Goal: Task Accomplishment & Management: Manage account settings

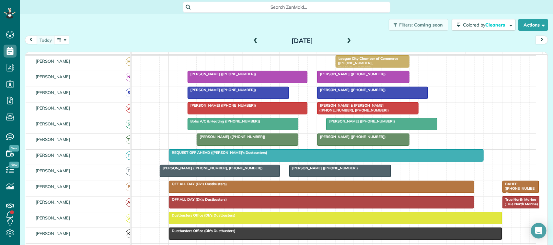
scroll to position [162, 0]
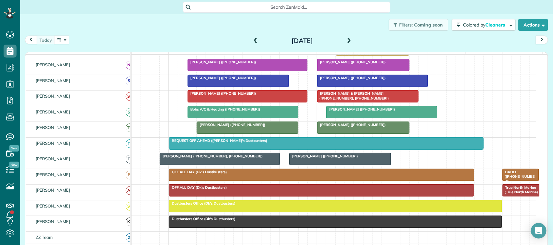
click at [253, 71] on div at bounding box center [247, 65] width 119 height 12
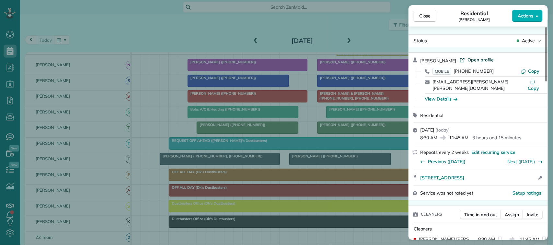
click at [493, 59] on span "Open profile" at bounding box center [480, 60] width 26 height 6
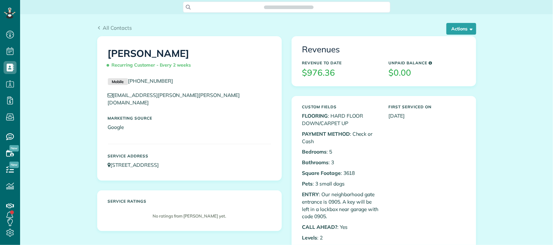
scroll to position [3, 3]
click at [452, 29] on button "Actions" at bounding box center [461, 29] width 30 height 12
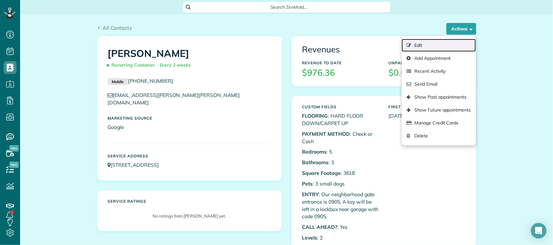
click at [446, 44] on link "Edit" at bounding box center [438, 45] width 74 height 13
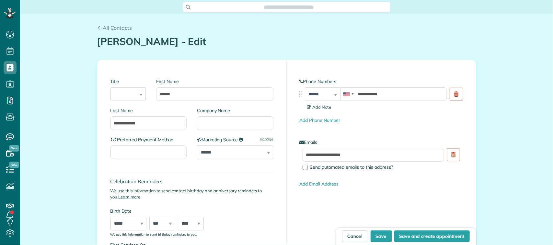
scroll to position [3, 3]
type input "**********"
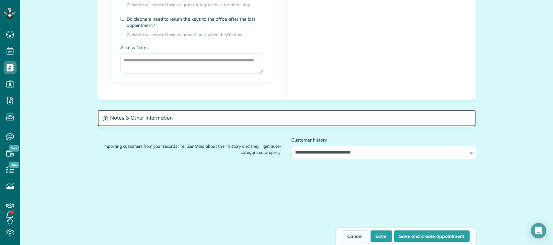
click at [127, 122] on h3 "Notes & Other Information" at bounding box center [286, 118] width 378 height 17
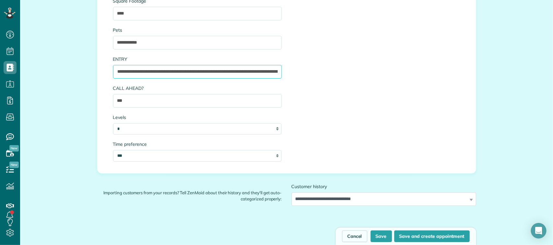
scroll to position [0, 51]
drag, startPoint x: 202, startPoint y: 73, endPoint x: 295, endPoint y: 71, distance: 93.6
click at [295, 71] on div "**********" at bounding box center [286, 29] width 357 height 279
drag, startPoint x: 266, startPoint y: 72, endPoint x: 106, endPoint y: 71, distance: 160.9
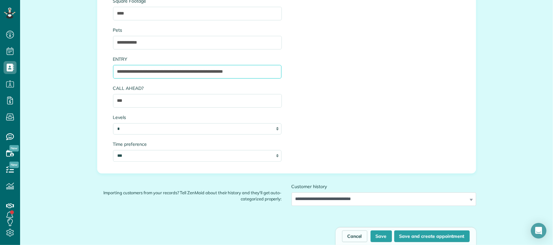
click at [108, 71] on div "**********" at bounding box center [197, 29] width 178 height 279
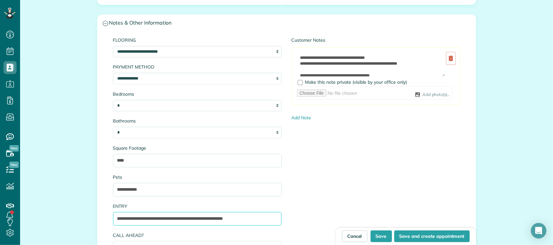
scroll to position [648, 0]
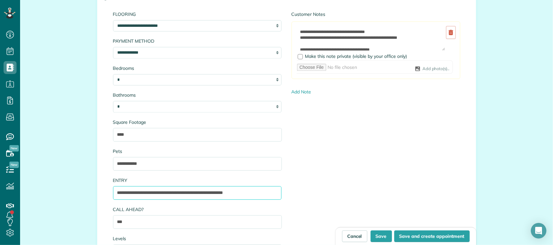
type input "**********"
drag, startPoint x: 411, startPoint y: 39, endPoint x: 294, endPoint y: 33, distance: 117.7
click at [297, 33] on textarea "**********" at bounding box center [371, 38] width 149 height 25
paste textarea
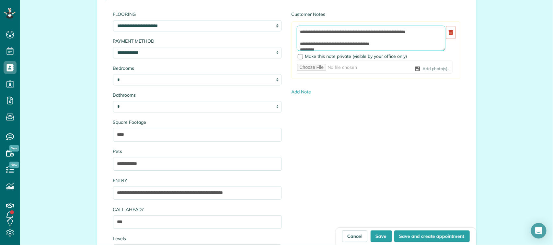
type textarea "**********"
click at [379, 236] on button "Save" at bounding box center [380, 237] width 21 height 12
type input "**********"
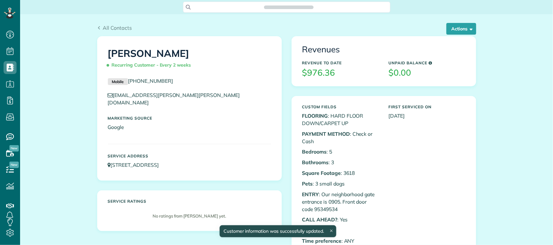
scroll to position [3, 3]
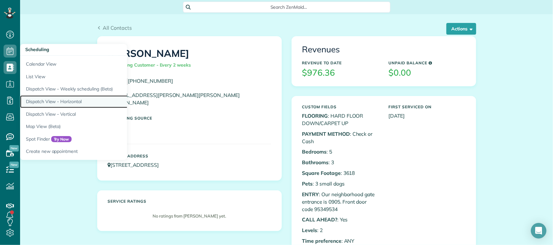
click at [61, 99] on link "Dispatch View - Horizontal" at bounding box center [101, 102] width 162 height 13
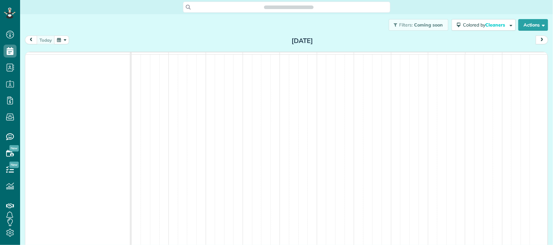
scroll to position [3, 3]
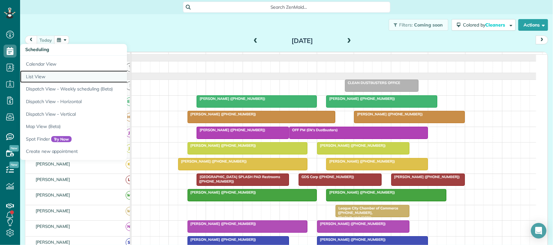
click at [44, 76] on link "List View" at bounding box center [101, 77] width 162 height 13
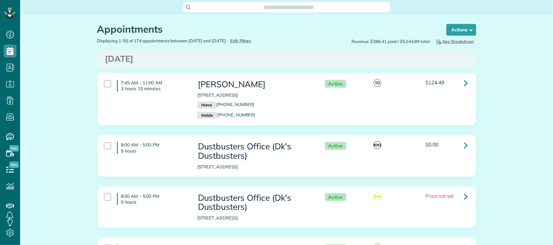
scroll to position [3, 3]
type input "**********"
click at [251, 40] on span "Edit Filters" at bounding box center [240, 40] width 21 height 5
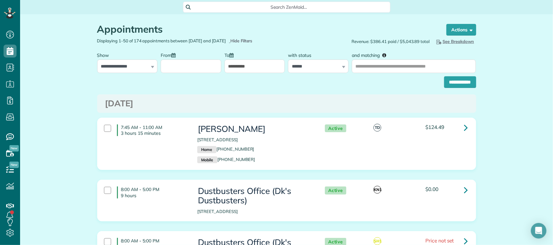
click at [198, 62] on input "From" at bounding box center [191, 67] width 61 height 14
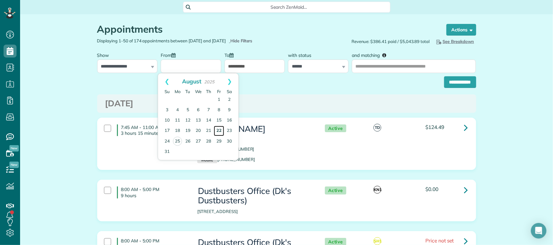
click at [220, 130] on link "22" at bounding box center [219, 131] width 10 height 10
type input "**********"
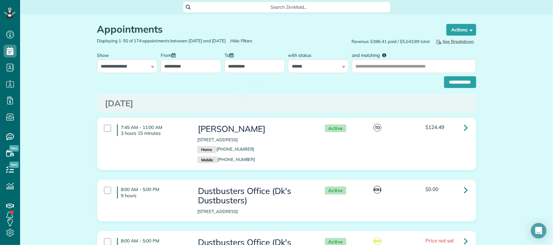
click at [264, 65] on input "**********" at bounding box center [254, 67] width 61 height 14
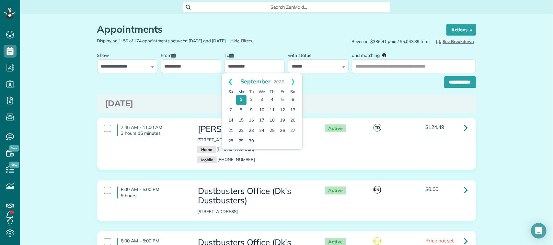
click at [231, 80] on link "Prev" at bounding box center [231, 81] width 18 height 16
click at [282, 133] on link "22" at bounding box center [282, 131] width 10 height 10
type input "**********"
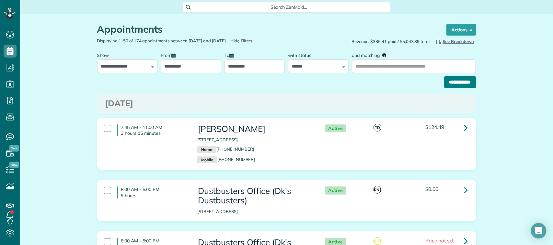
click at [447, 83] on input "**********" at bounding box center [460, 82] width 32 height 12
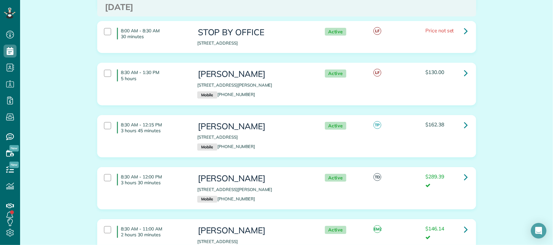
scroll to position [202, 0]
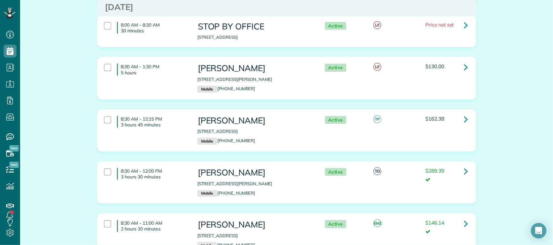
drag, startPoint x: 167, startPoint y: 86, endPoint x: 171, endPoint y: 102, distance: 16.5
click at [167, 86] on div "8:30 AM - 1:30 PM 5 hours Kathy Pritchard 19418 Old Galveston Rd Webster TX 775…" at bounding box center [285, 78] width 373 height 35
click at [174, 125] on p "3 hours 45 minutes" at bounding box center [154, 125] width 66 height 6
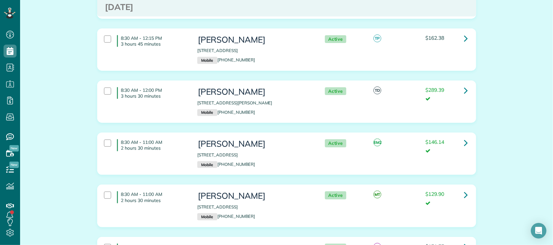
click at [176, 117] on div "8:30 AM - 12:00 PM 3 hours 30 minutes Alisa Kuehn 6124 Ramsay Lane League City …" at bounding box center [285, 101] width 373 height 35
click at [175, 153] on div "8:30 AM - 11:00 AM 2 hours 30 minutes" at bounding box center [145, 145] width 93 height 18
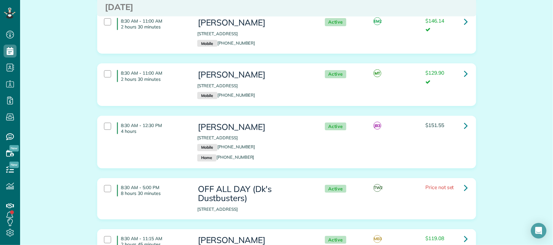
click at [175, 104] on div "8:30 AM - 11:00 AM 2 hours 30 minutes Rhonda Greiner 15918 Lake Lodge Drive Hou…" at bounding box center [286, 85] width 378 height 42
click at [172, 143] on div "8:30 AM - 12:30 PM 4 hours Christine Alexander 16010 Mesa Verde Drive Houston T…" at bounding box center [285, 142] width 373 height 46
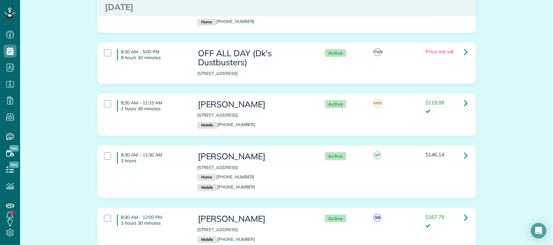
click at [174, 98] on div "8:30 AM - 11:15 AM 2 hours 45 minutes Nina Duron 15811 Brookford Drive Houston …" at bounding box center [286, 115] width 378 height 42
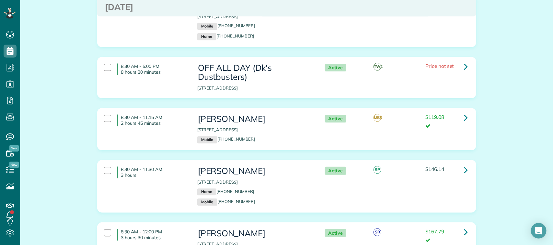
click at [177, 175] on p "3 hours" at bounding box center [154, 176] width 66 height 6
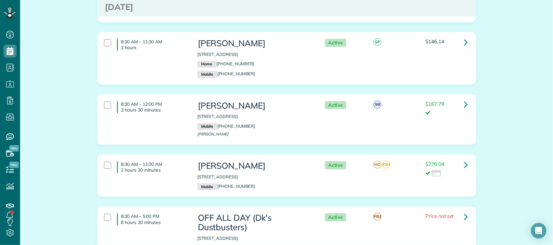
scroll to position [688, 0]
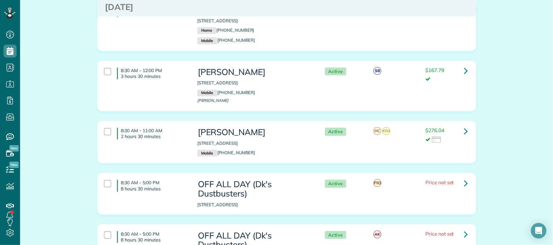
click at [179, 88] on div "8:30 AM - 12:00 PM 3 hours 30 minutes Marty Huda-Roos 1718 Todville Road Seabro…" at bounding box center [285, 85] width 373 height 43
click at [177, 140] on p "2 hours 30 minutes" at bounding box center [154, 137] width 66 height 6
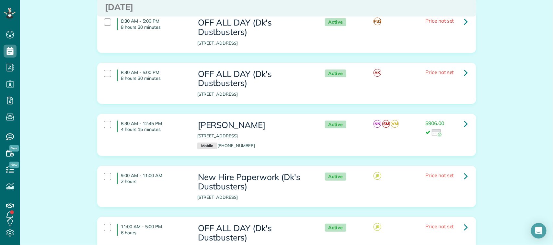
click at [177, 129] on h4 "8:30 AM - 12:45 PM 4 hours 15 minutes" at bounding box center [152, 127] width 71 height 12
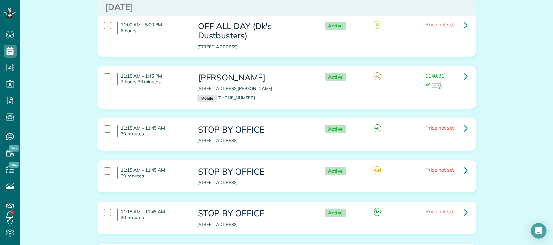
click at [177, 103] on div "11:15 AM - 1:45 PM 2 hours 30 minutes Jonas Vilander 16406 Heather Bend Houston…" at bounding box center [285, 87] width 373 height 35
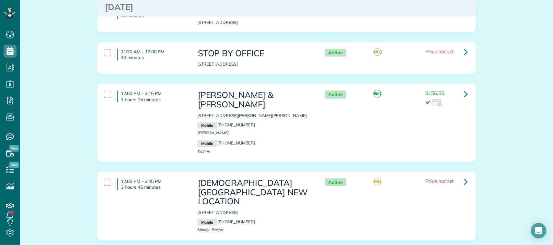
click at [178, 133] on div "12:00 PM - 3:15 PM 3 hours 15 minutes Jason & Kathrin Bentley 2210 Heather Gree…" at bounding box center [285, 122] width 373 height 71
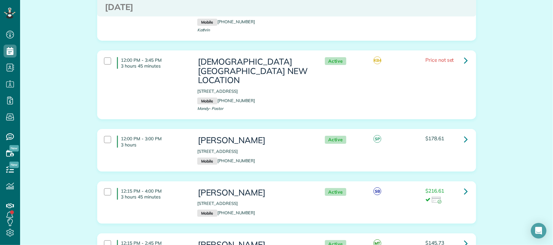
click at [178, 142] on p "3 hours" at bounding box center [154, 145] width 66 height 6
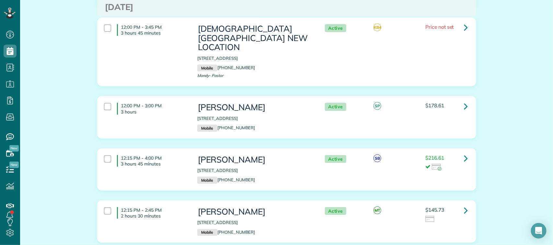
scroll to position [1457, 0]
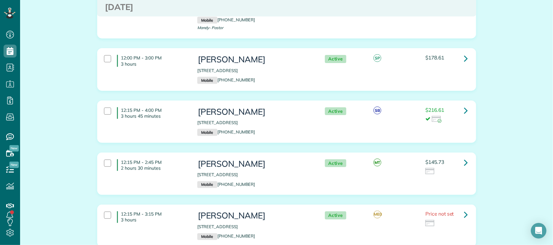
click at [178, 117] on div "12:15 PM - 4:00 PM 3 hours 45 minutes Sandy Black 131 Queen Road Clear Lake Sho…" at bounding box center [285, 121] width 373 height 35
click at [178, 160] on h4 "12:15 PM - 2:45 PM 2 hours 30 minutes" at bounding box center [152, 166] width 71 height 12
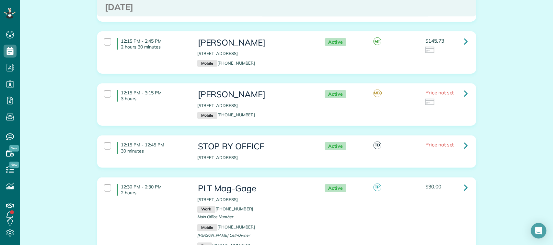
click at [178, 99] on div "12:15 PM - 3:15 PM 3 hours Nicole Cloutier 4331 Staghorn Lane Friendswood TX 77…" at bounding box center [285, 104] width 373 height 35
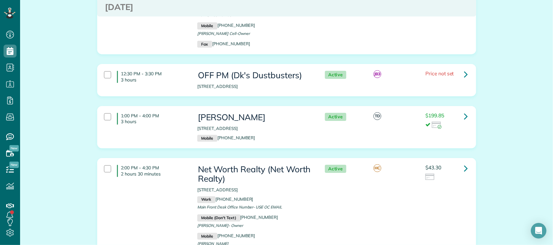
click at [176, 122] on div "1:00 PM - 4:00 PM 3 hours Alyssa Kmety 14130 Jade Meadow Court Houston TX 77062…" at bounding box center [285, 127] width 373 height 35
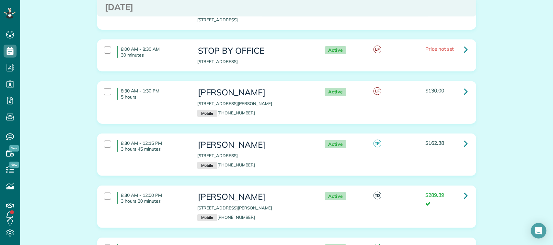
scroll to position [0, 0]
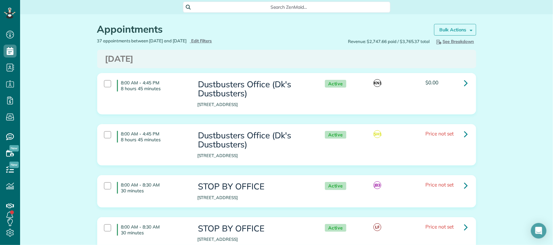
click at [449, 29] on strong "Bulk Actions" at bounding box center [452, 30] width 27 height 6
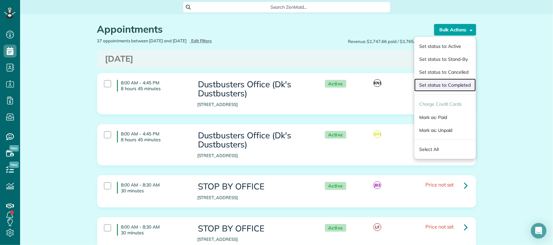
click at [449, 87] on link "Set status to: Completed" at bounding box center [444, 85] width 61 height 13
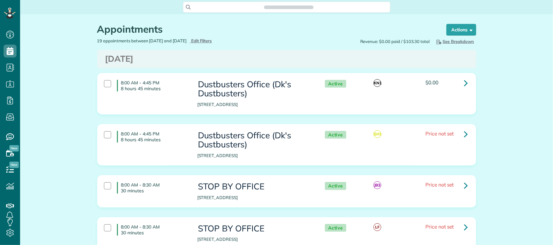
scroll to position [3, 3]
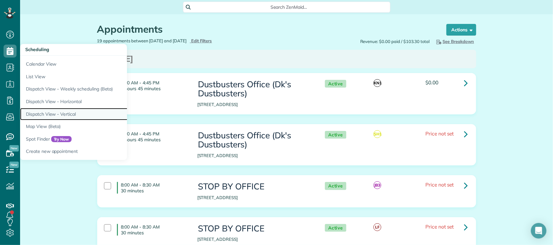
click at [64, 108] on link "Dispatch View - Vertical" at bounding box center [101, 114] width 162 height 13
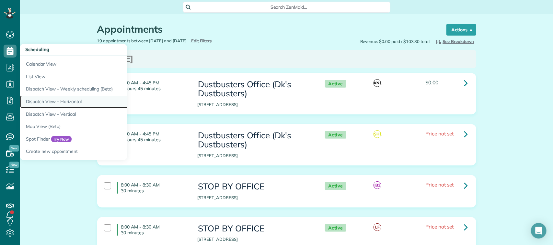
click at [65, 103] on link "Dispatch View - Horizontal" at bounding box center [101, 102] width 162 height 13
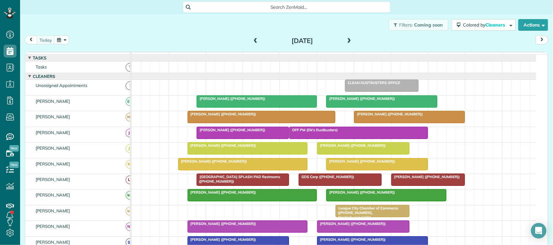
scroll to position [3, 3]
click at [63, 40] on button "button" at bounding box center [61, 40] width 15 height 9
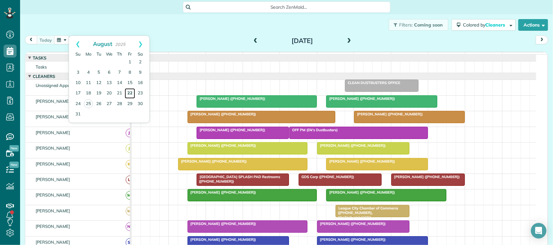
click at [126, 92] on link "22" at bounding box center [130, 93] width 10 height 10
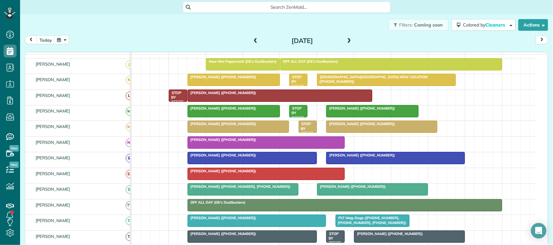
scroll to position [81, 0]
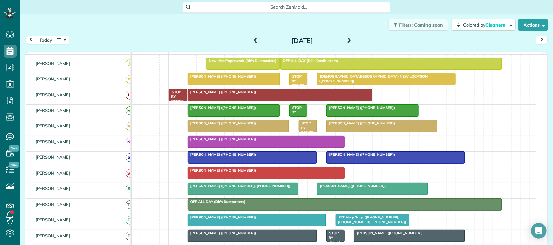
click at [349, 126] on div "Nicole Cloutier (+12819893958)" at bounding box center [381, 123] width 107 height 5
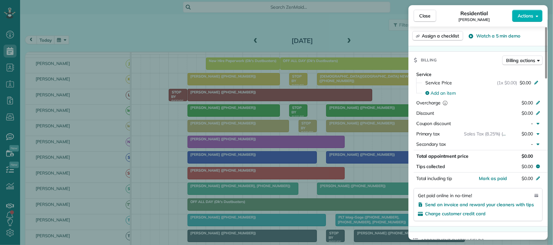
scroll to position [283, 0]
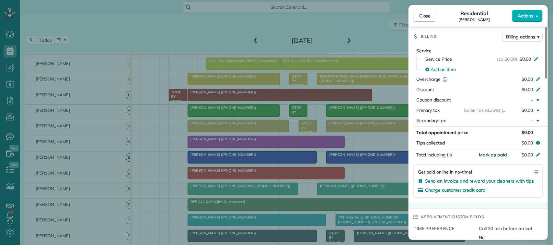
click at [497, 152] on span "Mark as paid" at bounding box center [493, 155] width 28 height 6
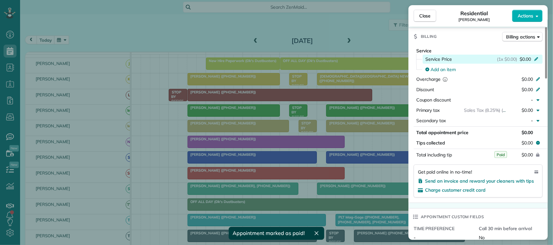
click at [526, 56] on span "$0.00" at bounding box center [524, 59] width 11 height 6
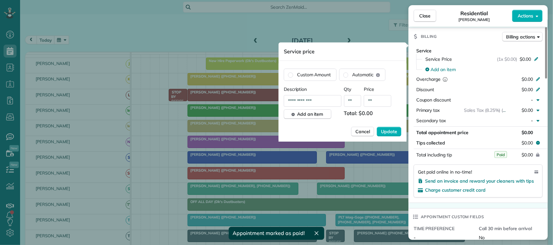
click at [384, 98] on input "**" at bounding box center [378, 101] width 28 height 12
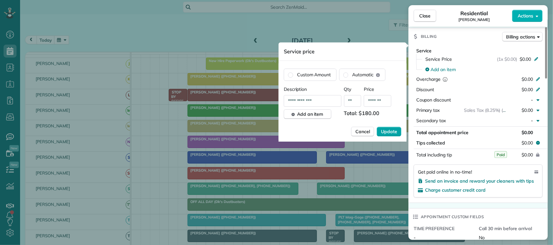
type input "*******"
click at [394, 132] on span "Update" at bounding box center [389, 132] width 16 height 6
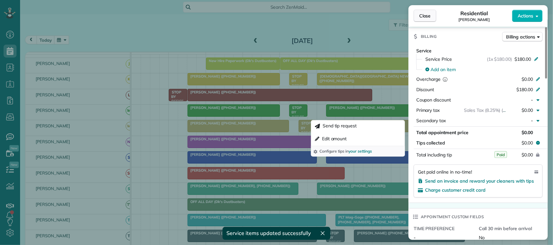
click at [423, 20] on button "Close" at bounding box center [424, 16] width 23 height 12
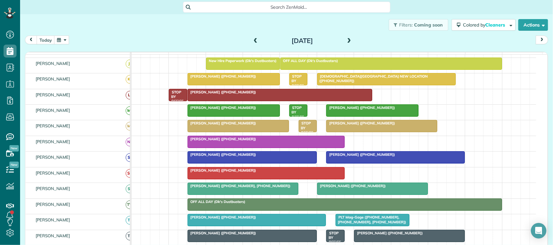
click at [97, 46] on div "today Friday Aug 22, 2025" at bounding box center [286, 42] width 523 height 12
click at [44, 43] on button "today" at bounding box center [46, 40] width 18 height 9
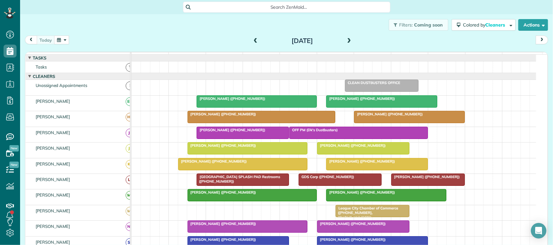
click at [69, 40] on button "button" at bounding box center [61, 40] width 15 height 9
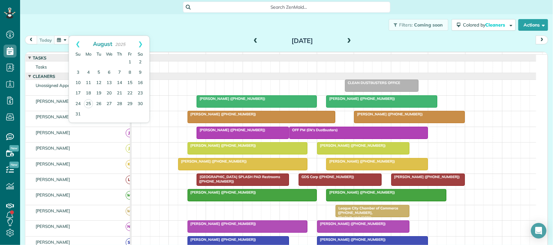
click at [86, 30] on div "Filters: Coming soon Colored by Cleaners Color by Cleaner Color by Team Color b…" at bounding box center [286, 24] width 533 height 21
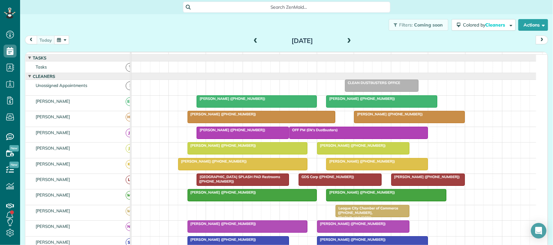
click at [68, 41] on button "button" at bounding box center [61, 40] width 15 height 9
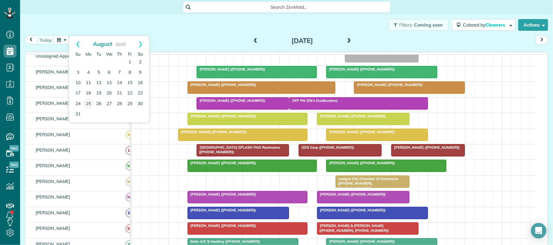
scroll to position [40, 0]
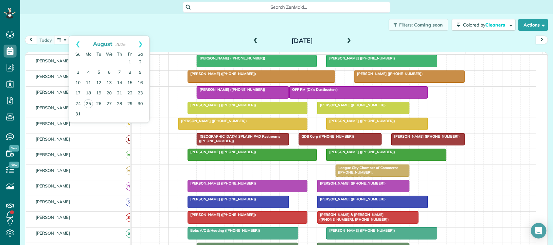
click at [163, 42] on div "today Monday Aug 25, 2025" at bounding box center [286, 42] width 523 height 12
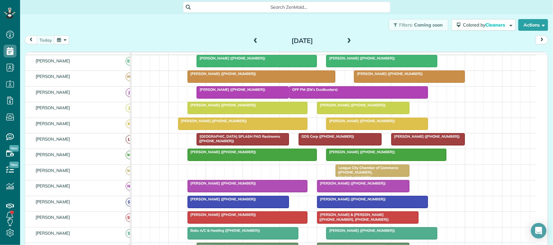
click at [345, 44] on span at bounding box center [348, 41] width 7 height 6
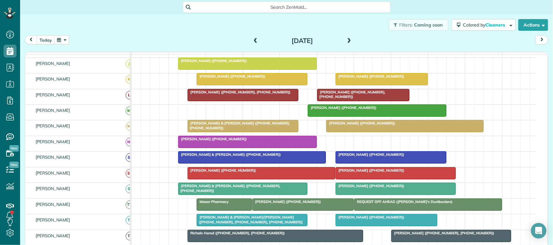
scroll to position [121, 0]
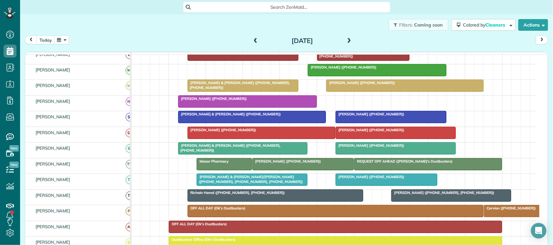
click at [374, 139] on div at bounding box center [395, 133] width 119 height 12
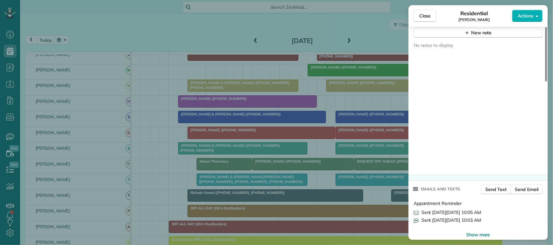
scroll to position [529, 0]
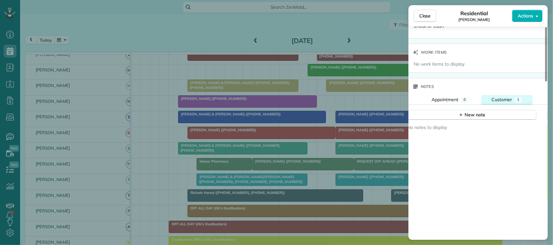
click at [504, 103] on span "Customer" at bounding box center [502, 100] width 20 height 6
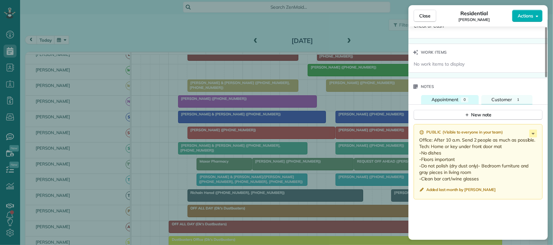
click at [462, 105] on button "Appointment 0" at bounding box center [450, 99] width 58 height 9
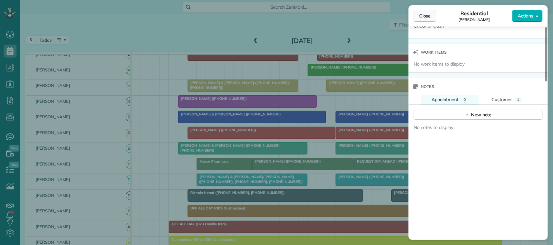
click at [426, 18] on span "Close" at bounding box center [425, 16] width 12 height 6
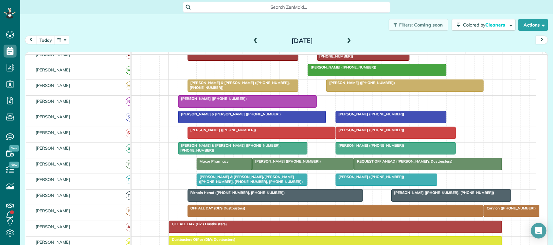
click at [354, 132] on span "[PERSON_NAME] ([PHONE_NUMBER])" at bounding box center [369, 130] width 69 height 5
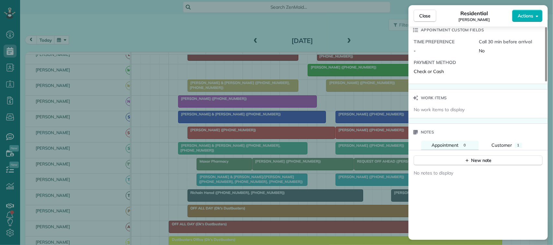
scroll to position [486, 0]
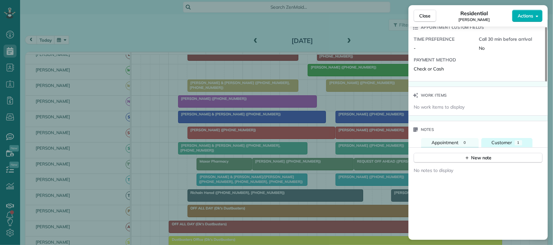
click at [524, 146] on button "Customer 1" at bounding box center [506, 142] width 51 height 9
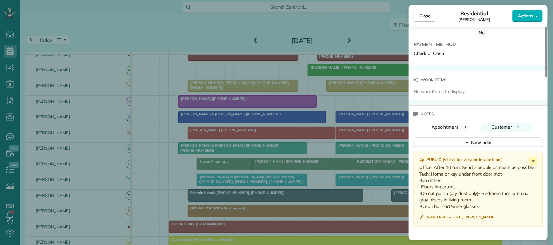
scroll to position [526, 0]
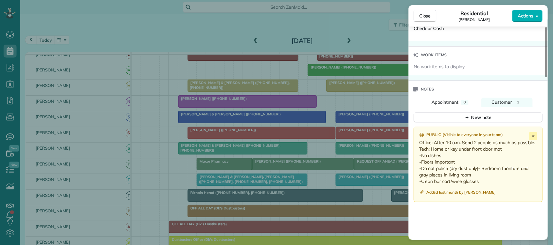
click at [426, 7] on div "Close Residential Tiffany Beasley Actions" at bounding box center [477, 15] width 139 height 21
click at [414, 15] on button "Close" at bounding box center [424, 16] width 23 height 12
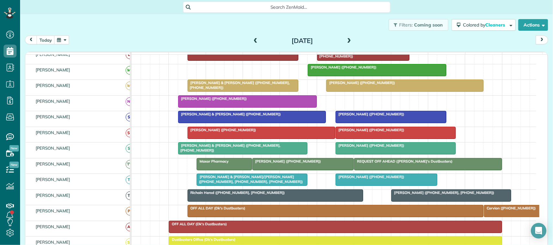
click at [351, 154] on div at bounding box center [395, 149] width 119 height 12
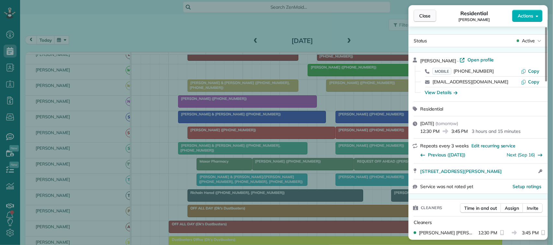
click at [425, 15] on span "Close" at bounding box center [425, 16] width 12 height 6
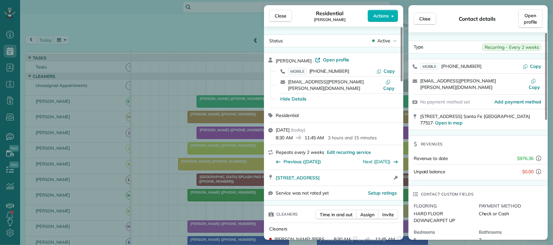
scroll to position [162, 0]
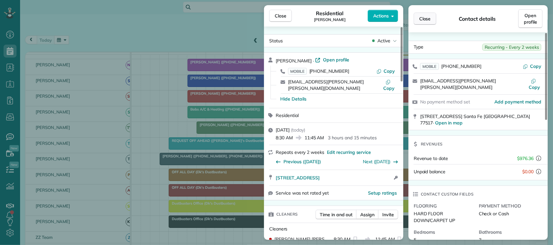
click at [427, 20] on span "Close" at bounding box center [425, 19] width 12 height 6
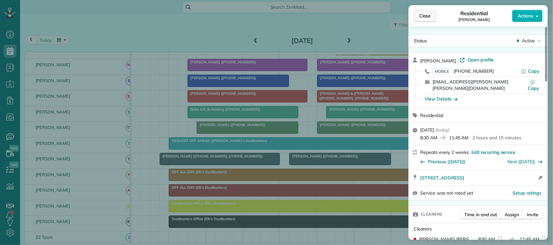
click at [418, 17] on button "Close" at bounding box center [424, 16] width 23 height 12
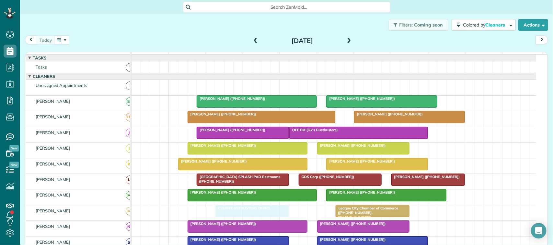
drag, startPoint x: 380, startPoint y: 92, endPoint x: 254, endPoint y: 219, distance: 178.6
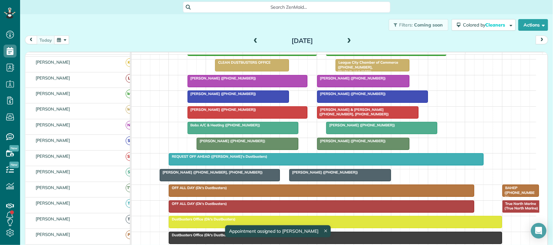
scroll to position [162, 0]
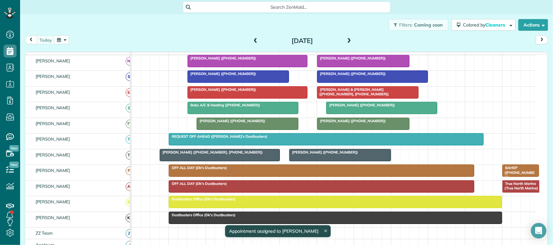
click at [349, 41] on span at bounding box center [348, 41] width 7 height 6
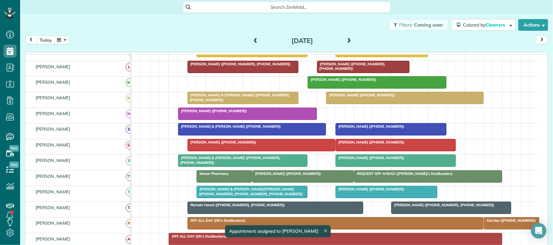
scroll to position [0, 0]
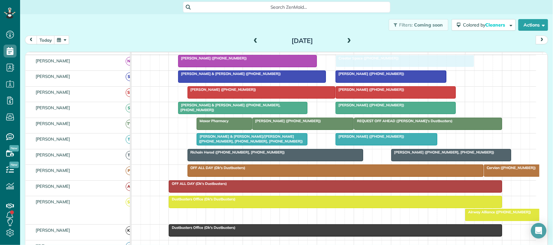
drag, startPoint x: 341, startPoint y: 224, endPoint x: 333, endPoint y: 79, distance: 145.2
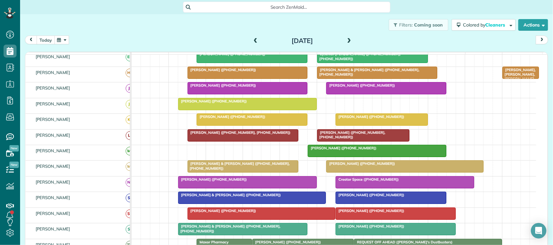
click at [49, 41] on button "today" at bounding box center [46, 40] width 18 height 9
